Goal: Transaction & Acquisition: Register for event/course

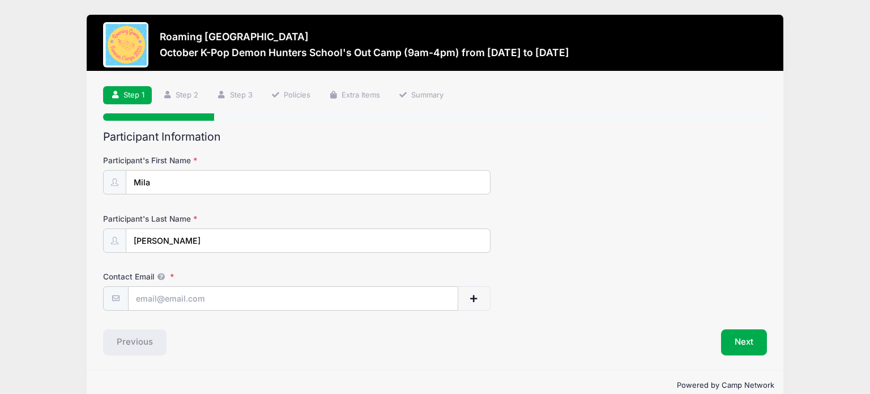
scroll to position [19, 0]
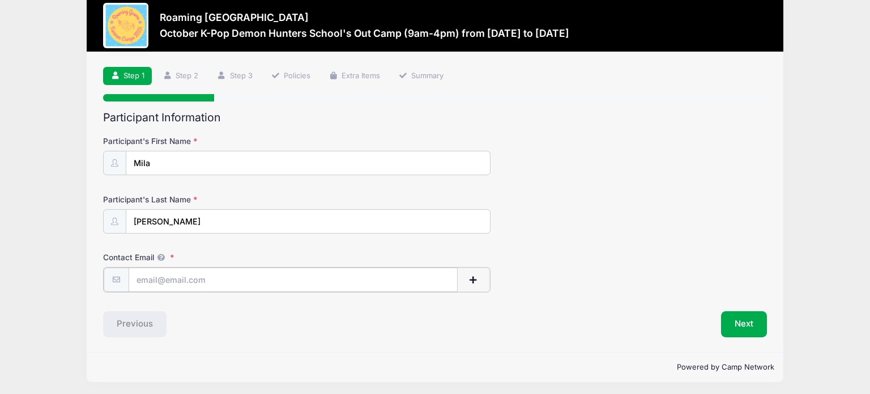
click at [186, 273] on input "Contact Email" at bounding box center [293, 279] width 329 height 24
type input "[EMAIL_ADDRESS][DOMAIN_NAME]"
click at [740, 320] on button "Next" at bounding box center [744, 323] width 46 height 26
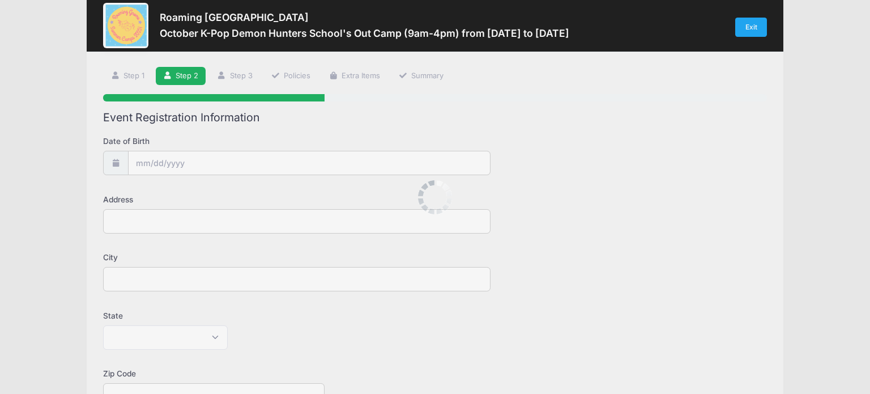
scroll to position [0, 0]
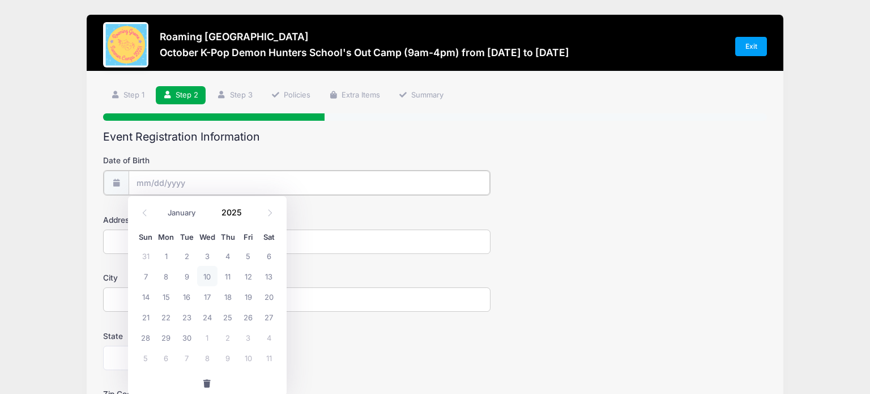
click at [291, 178] on input "Date of Birth" at bounding box center [309, 182] width 361 height 24
click at [270, 210] on icon at bounding box center [269, 212] width 7 height 7
select select "9"
click at [245, 253] on span "3" at bounding box center [248, 255] width 20 height 20
type input "10/03/2025"
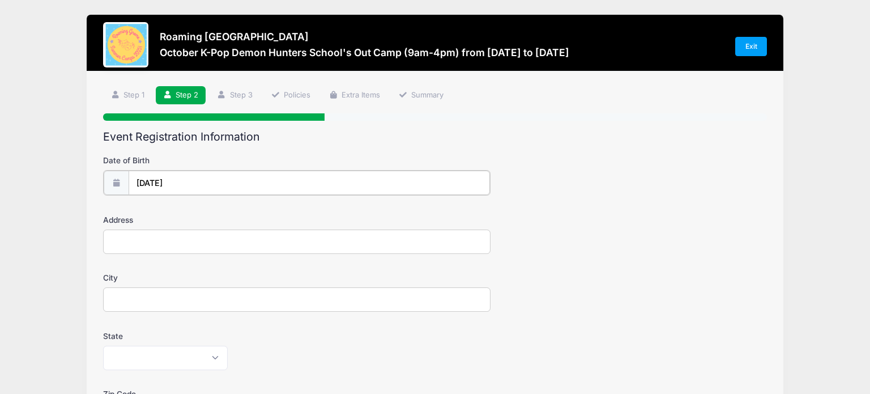
click at [194, 181] on input "10/03/2025" at bounding box center [309, 182] width 361 height 24
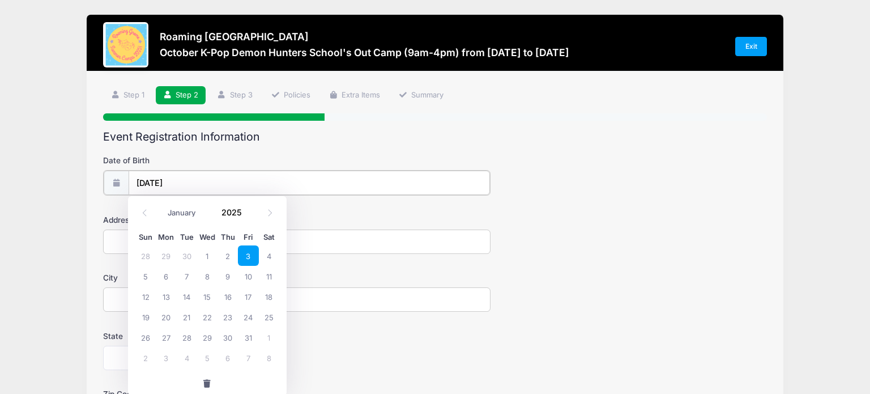
click at [192, 177] on input "10/03/2025" at bounding box center [309, 182] width 361 height 24
click at [142, 213] on icon at bounding box center [144, 212] width 7 height 7
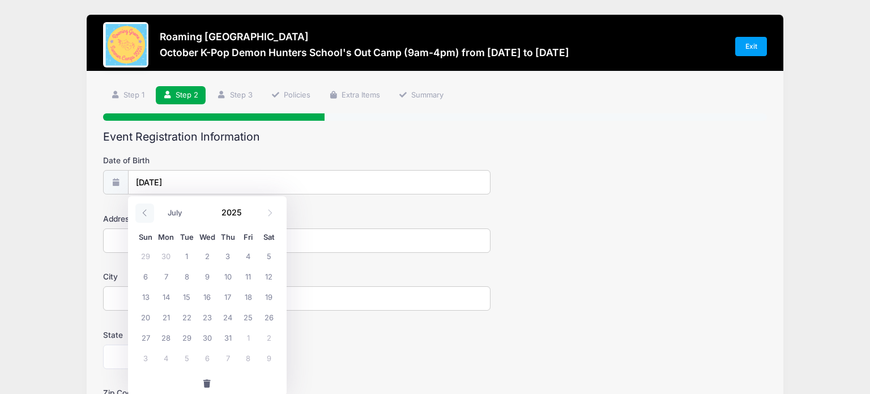
click at [142, 213] on icon at bounding box center [144, 212] width 7 height 7
click at [188, 176] on input "10/03/2025" at bounding box center [309, 182] width 361 height 24
click at [310, 338] on label "State" at bounding box center [213, 334] width 221 height 11
click at [228, 344] on select "Alabama Alaska American Samoa Arizona Arkansas Armed Forces Africa Armed Forces…" at bounding box center [165, 356] width 125 height 24
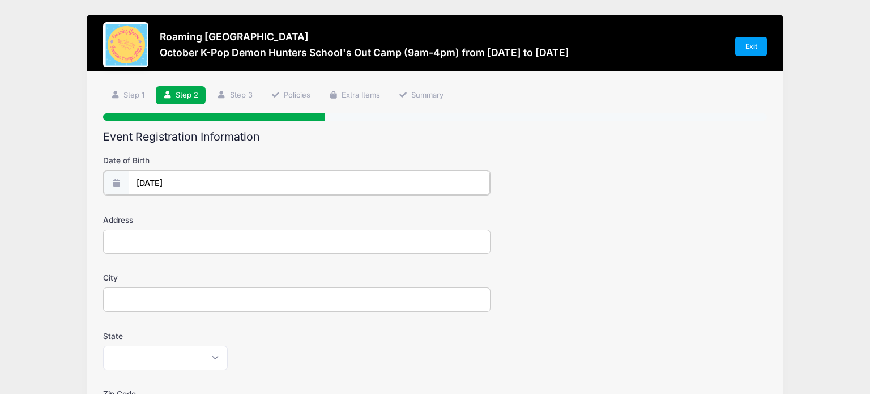
click at [214, 181] on input "10/03/2025" at bounding box center [309, 182] width 361 height 24
select select "9"
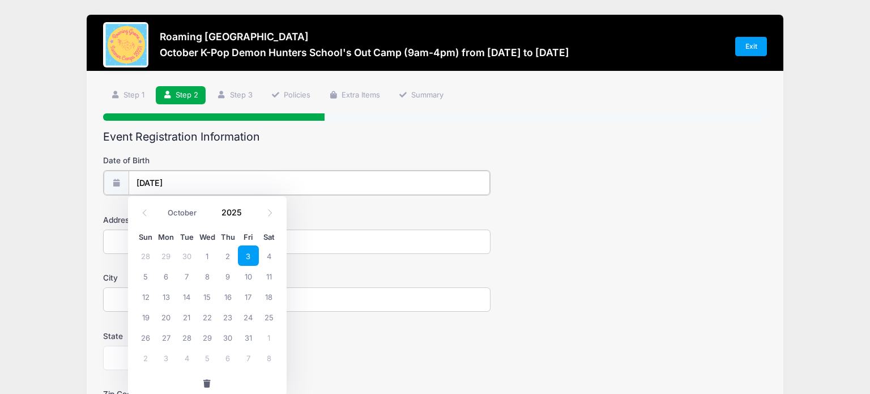
click at [175, 177] on input "10/03/2025" at bounding box center [309, 182] width 361 height 24
click at [180, 179] on input "10/03/2025" at bounding box center [309, 182] width 361 height 24
click at [238, 214] on input "2025" at bounding box center [234, 212] width 37 height 17
click at [250, 214] on span at bounding box center [249, 216] width 8 height 8
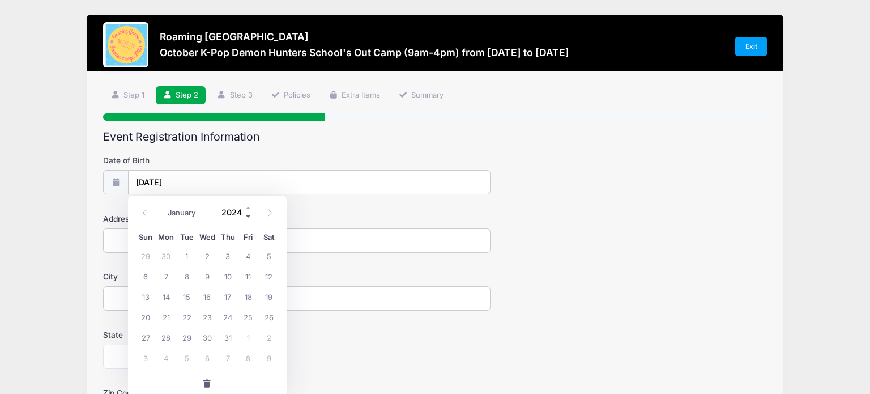
click at [250, 214] on span at bounding box center [249, 216] width 8 height 8
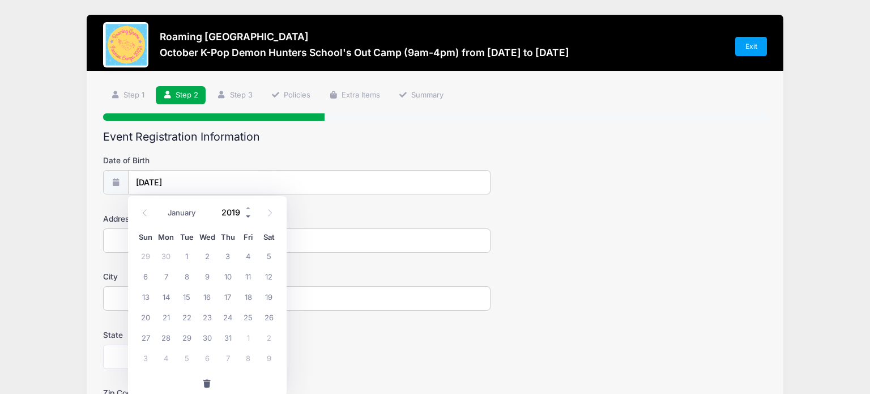
click at [250, 214] on span at bounding box center [249, 216] width 8 height 8
click at [248, 208] on span at bounding box center [249, 208] width 8 height 8
type input "2019"
click at [499, 185] on div "Date of Birth 10/03/2025" at bounding box center [435, 175] width 664 height 40
click at [383, 237] on input "Address" at bounding box center [296, 240] width 387 height 24
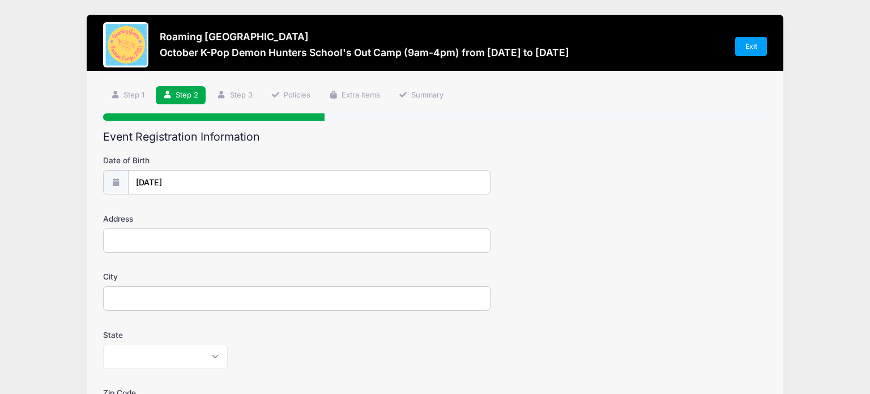
type input "7762 E Archer PL"
type input "Denver"
select select "CO"
type input "80230"
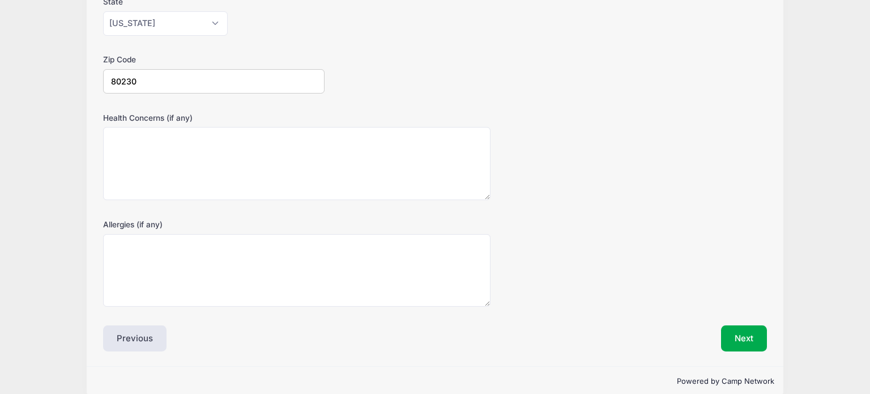
scroll to position [333, 0]
click at [391, 170] on textarea "Health Concerns (if any)" at bounding box center [296, 163] width 387 height 73
type textarea "No"
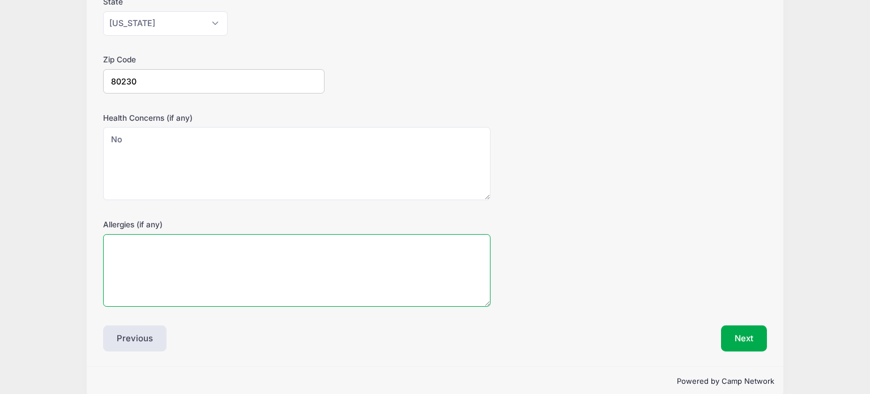
click at [335, 257] on textarea "Allergies (if any)" at bounding box center [296, 270] width 387 height 73
type textarea "No"
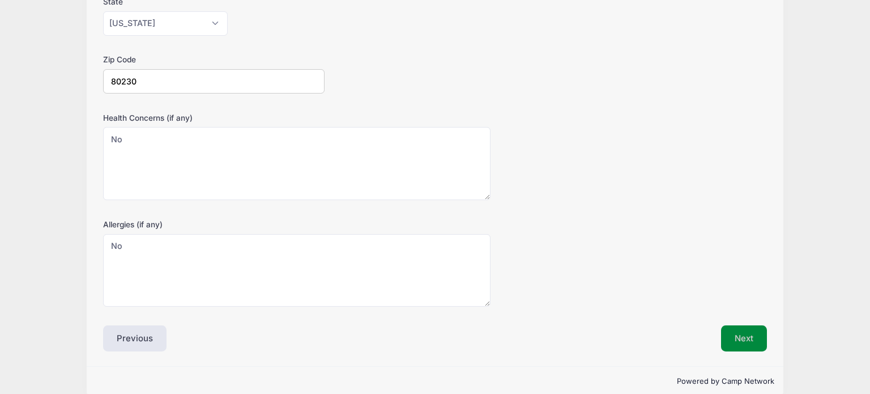
click at [730, 339] on button "Next" at bounding box center [744, 338] width 46 height 26
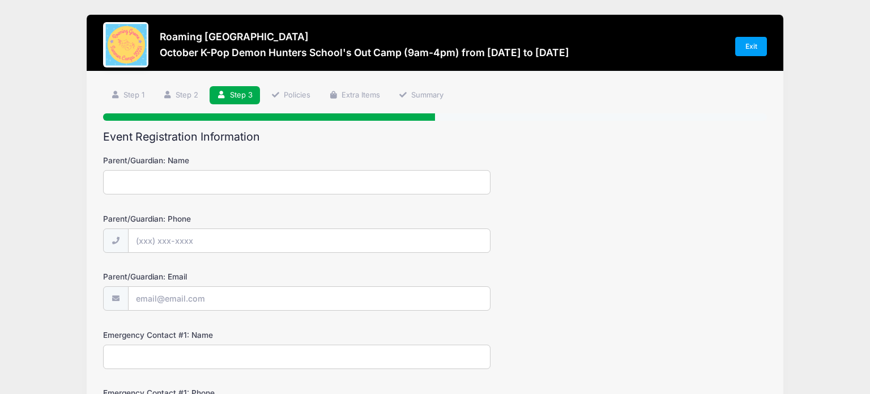
scroll to position [0, 0]
click at [357, 181] on input "Parent/Guardian: Name" at bounding box center [296, 182] width 387 height 24
type input "Andrea Bueno"
type input "(574) 850-0294"
click at [313, 304] on input "Parent/Guardian: Email" at bounding box center [309, 299] width 361 height 24
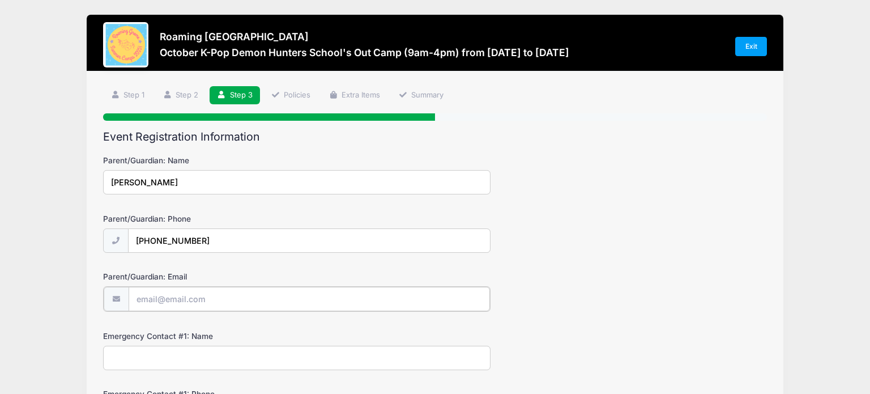
type input "[EMAIL_ADDRESS][DOMAIN_NAME]"
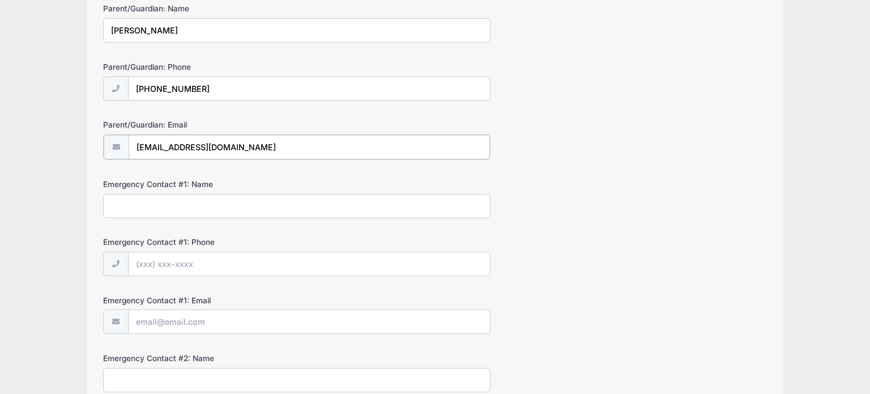
scroll to position [182, 0]
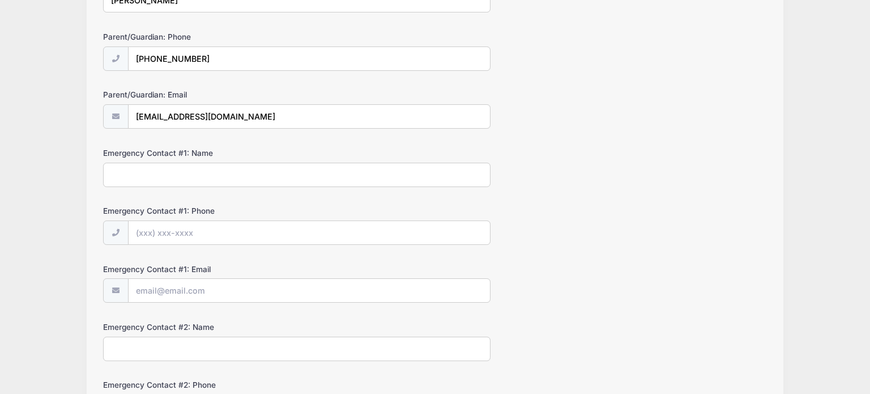
click at [339, 178] on input "Emergency Contact #1: Name" at bounding box center [296, 175] width 387 height 24
type input "Craig Phernetton"
type input "(719) 369-3176"
type input "CraigP773@gmail.com"
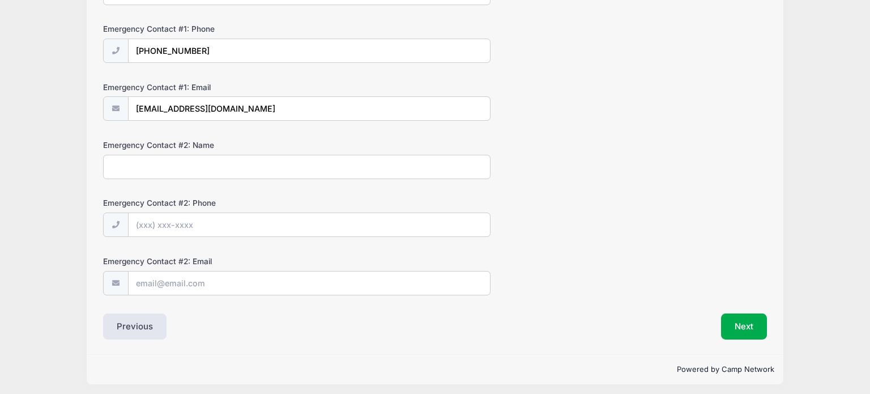
scroll to position [366, 0]
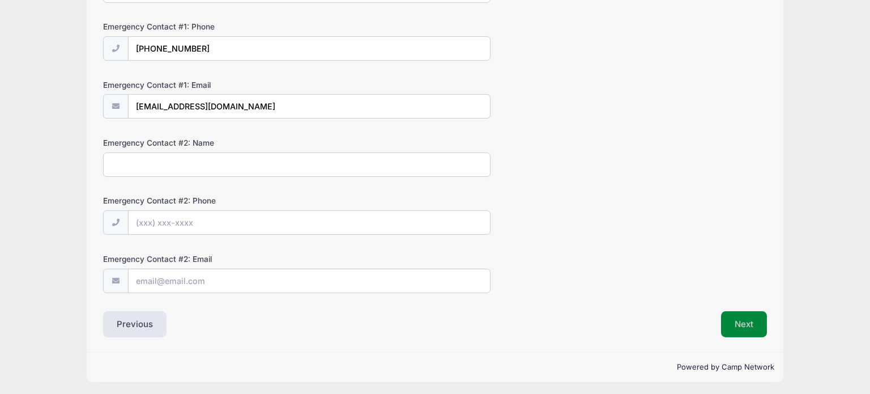
click at [743, 321] on button "Next" at bounding box center [744, 324] width 46 height 26
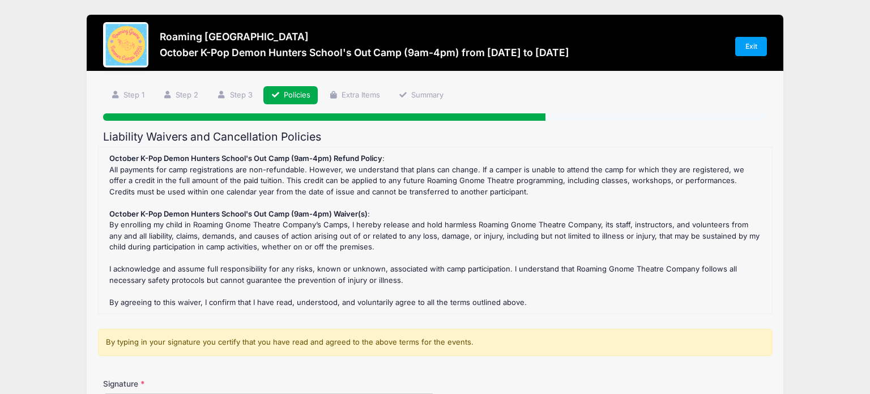
scroll to position [140, 0]
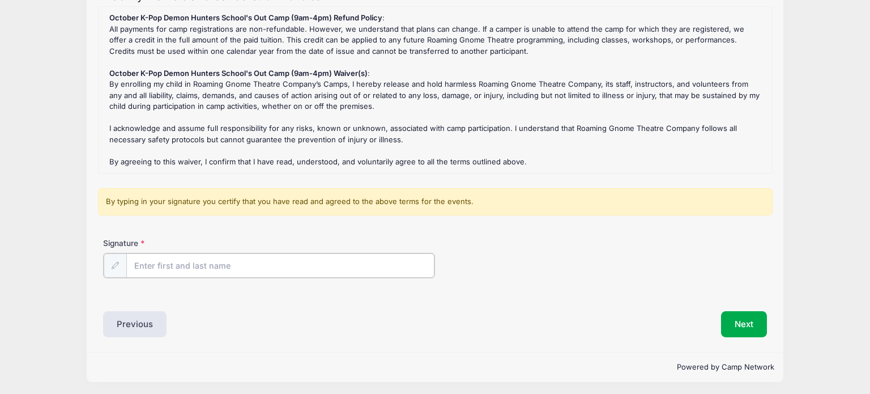
click at [266, 268] on input "Signature" at bounding box center [280, 265] width 308 height 24
type input "Andrea Bueno"
click at [739, 321] on button "Next" at bounding box center [744, 323] width 46 height 26
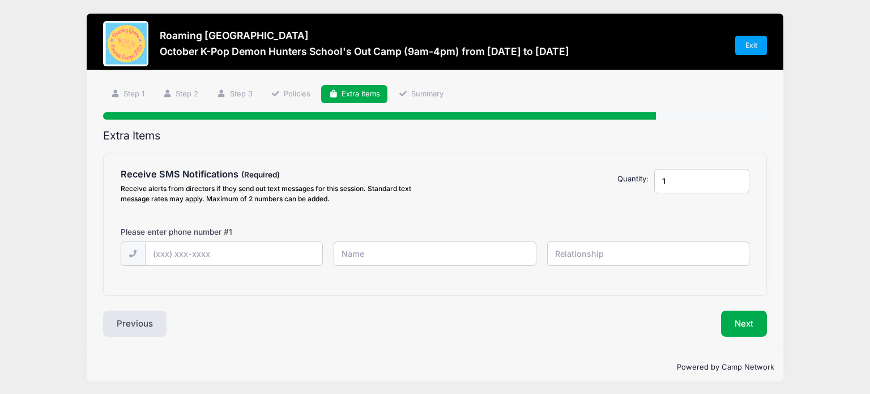
scroll to position [0, 0]
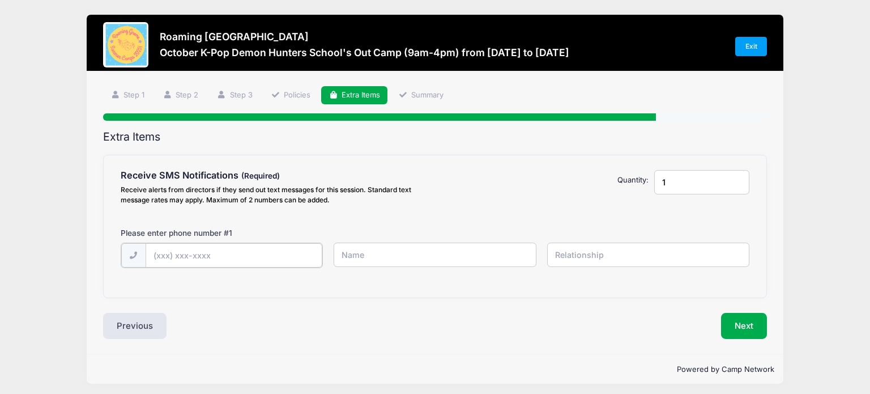
click at [259, 255] on input "text" at bounding box center [234, 255] width 177 height 24
type input "(574) 850-0294"
click at [471, 266] on input "Andrea Bueno" at bounding box center [435, 254] width 202 height 24
type input "A"
type input "Andrea Bueno"
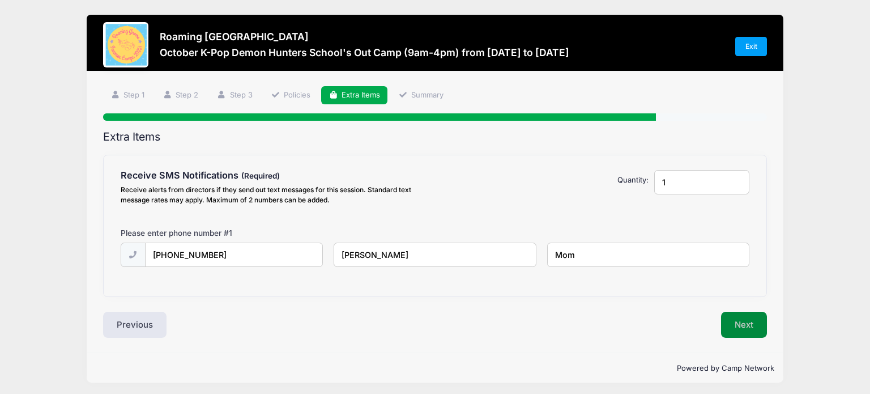
type input "Mom"
click at [743, 329] on button "Next" at bounding box center [744, 325] width 46 height 26
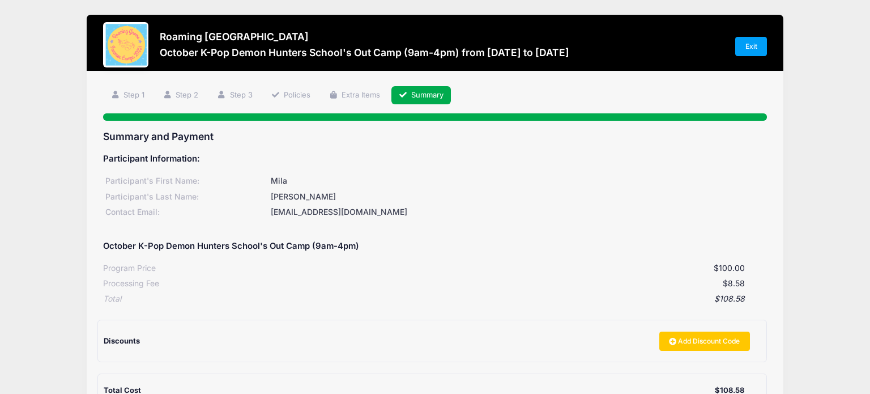
scroll to position [143, 0]
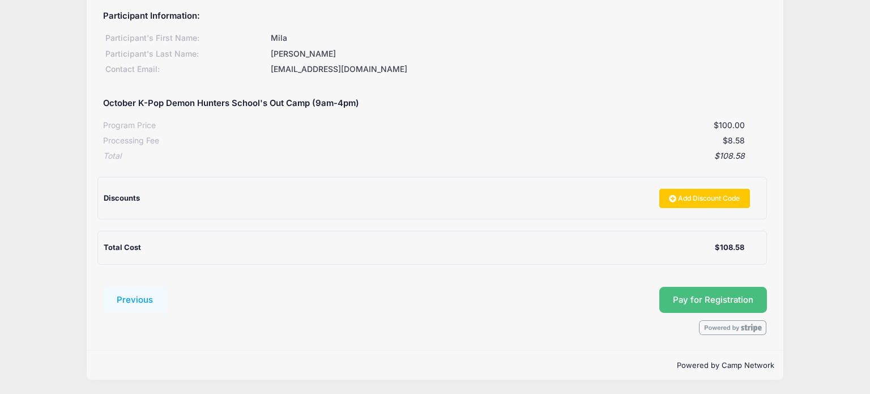
click at [708, 294] on button "Pay for Registration" at bounding box center [713, 300] width 108 height 26
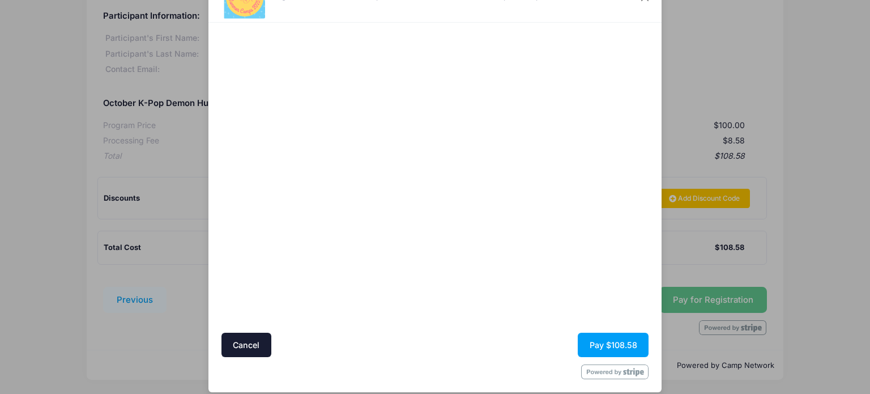
scroll to position [57, 0]
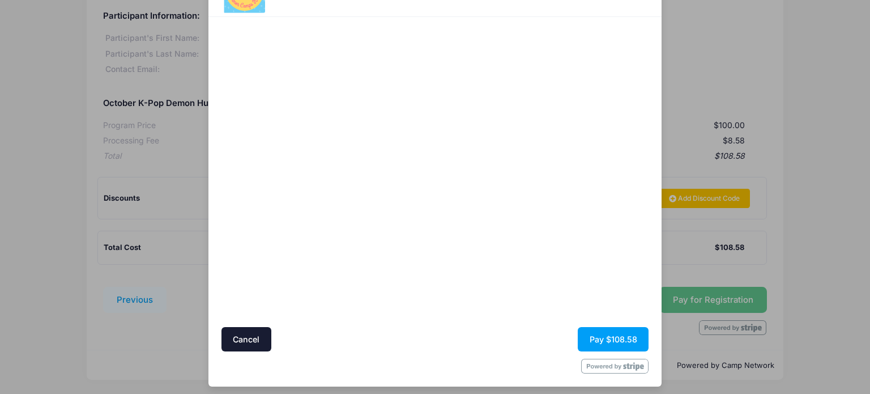
click at [470, 303] on div at bounding box center [545, 172] width 208 height 299
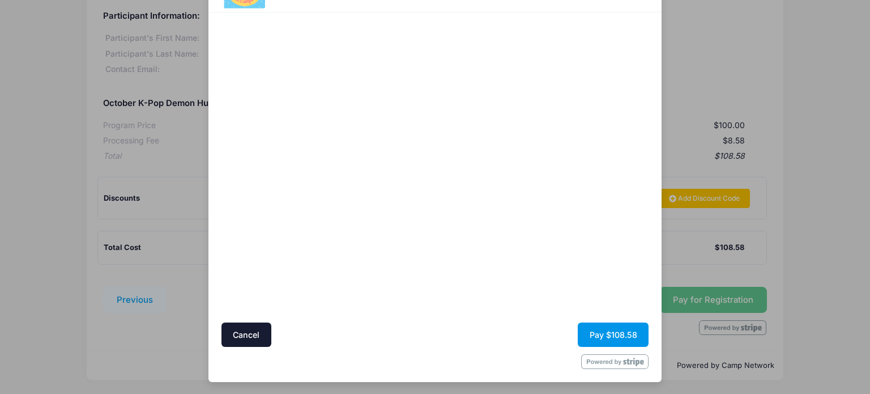
click at [606, 332] on button "Pay $108.58" at bounding box center [613, 334] width 71 height 24
